Goal: Task Accomplishment & Management: Manage account settings

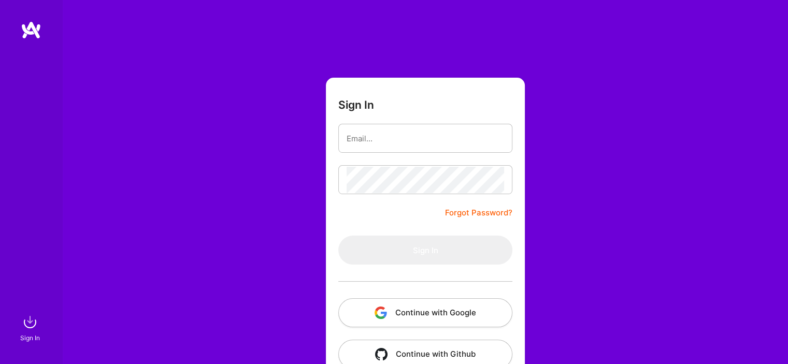
type input "[EMAIL_ADDRESS][DOMAIN_NAME]"
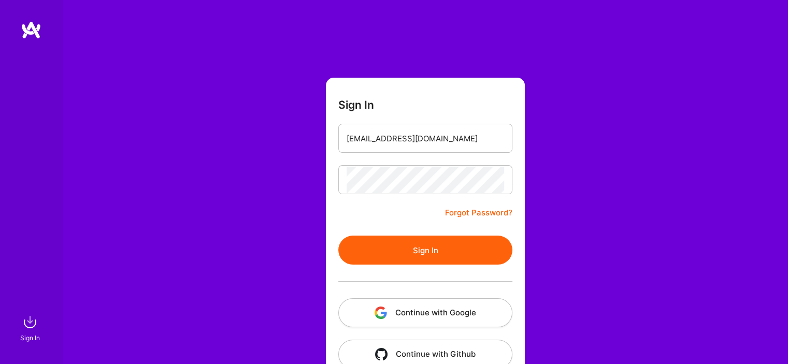
click at [427, 242] on button "Sign In" at bounding box center [425, 250] width 174 height 29
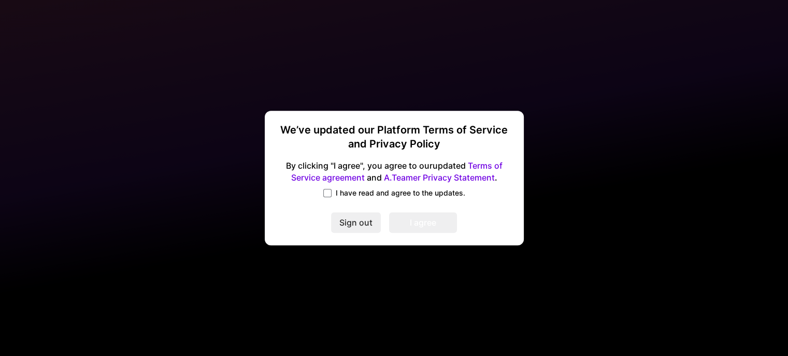
click at [371, 190] on span "I have read and agree to the updates." at bounding box center [400, 193] width 129 height 10
click at [0, 0] on input "I have read and agree to the updates." at bounding box center [0, 0] width 0 height 0
click at [423, 222] on button "I agree" at bounding box center [423, 222] width 68 height 21
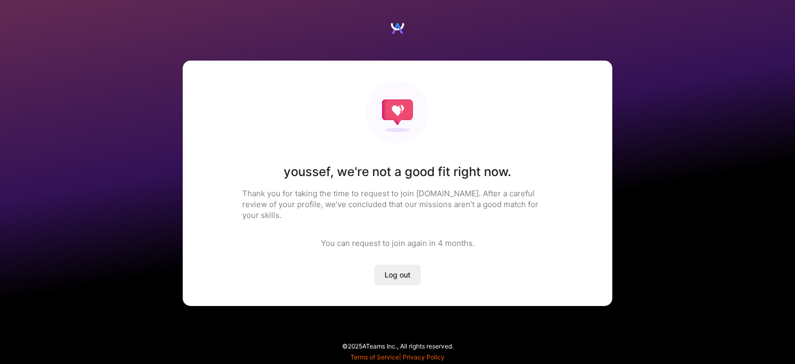
click at [397, 270] on span "Log out" at bounding box center [398, 275] width 26 height 10
